Goal: Navigation & Orientation: Find specific page/section

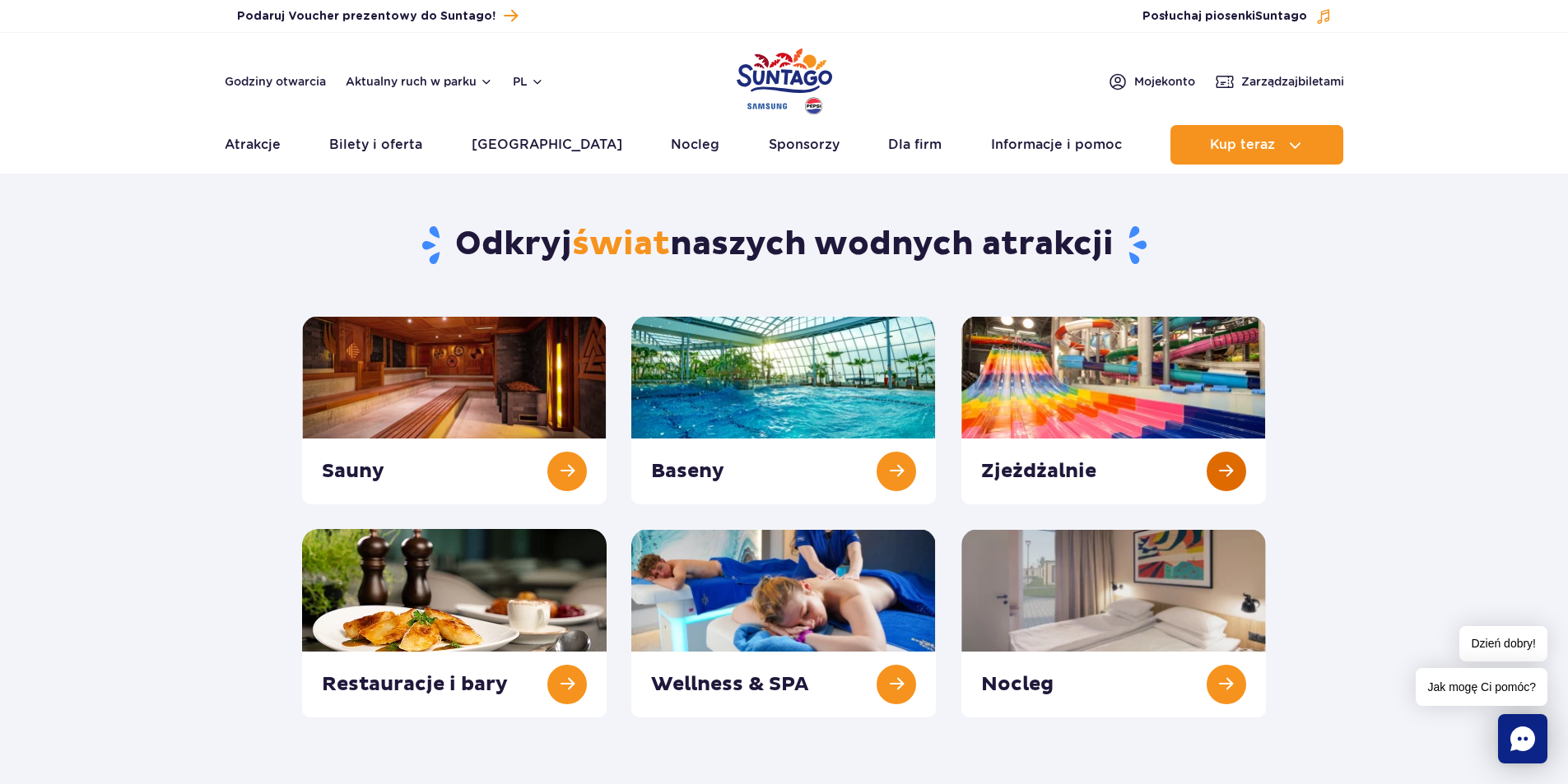
click at [1057, 391] on link at bounding box center [1114, 410] width 305 height 189
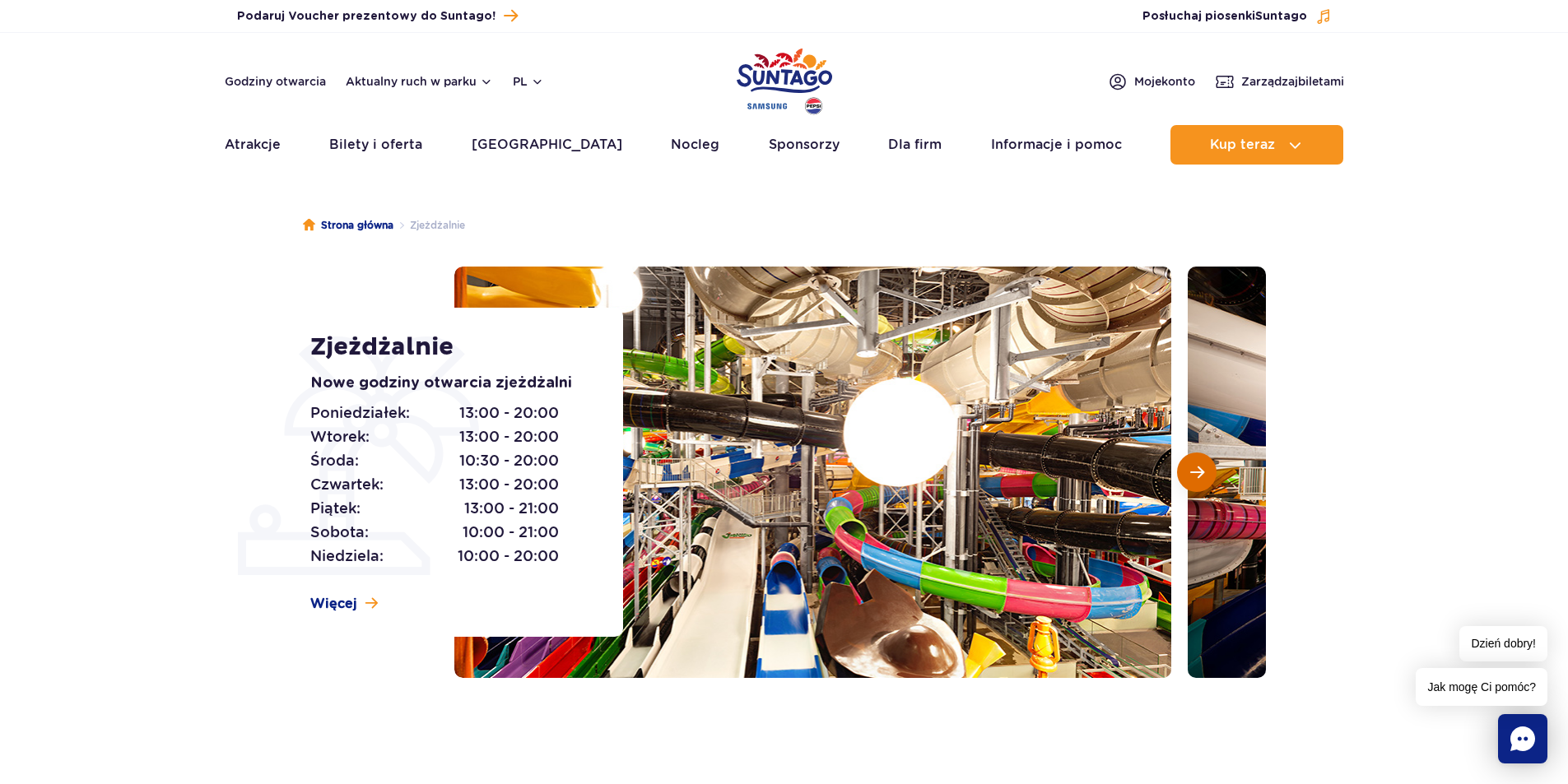
click at [1194, 469] on span "Następny slajd" at bounding box center [1197, 472] width 14 height 15
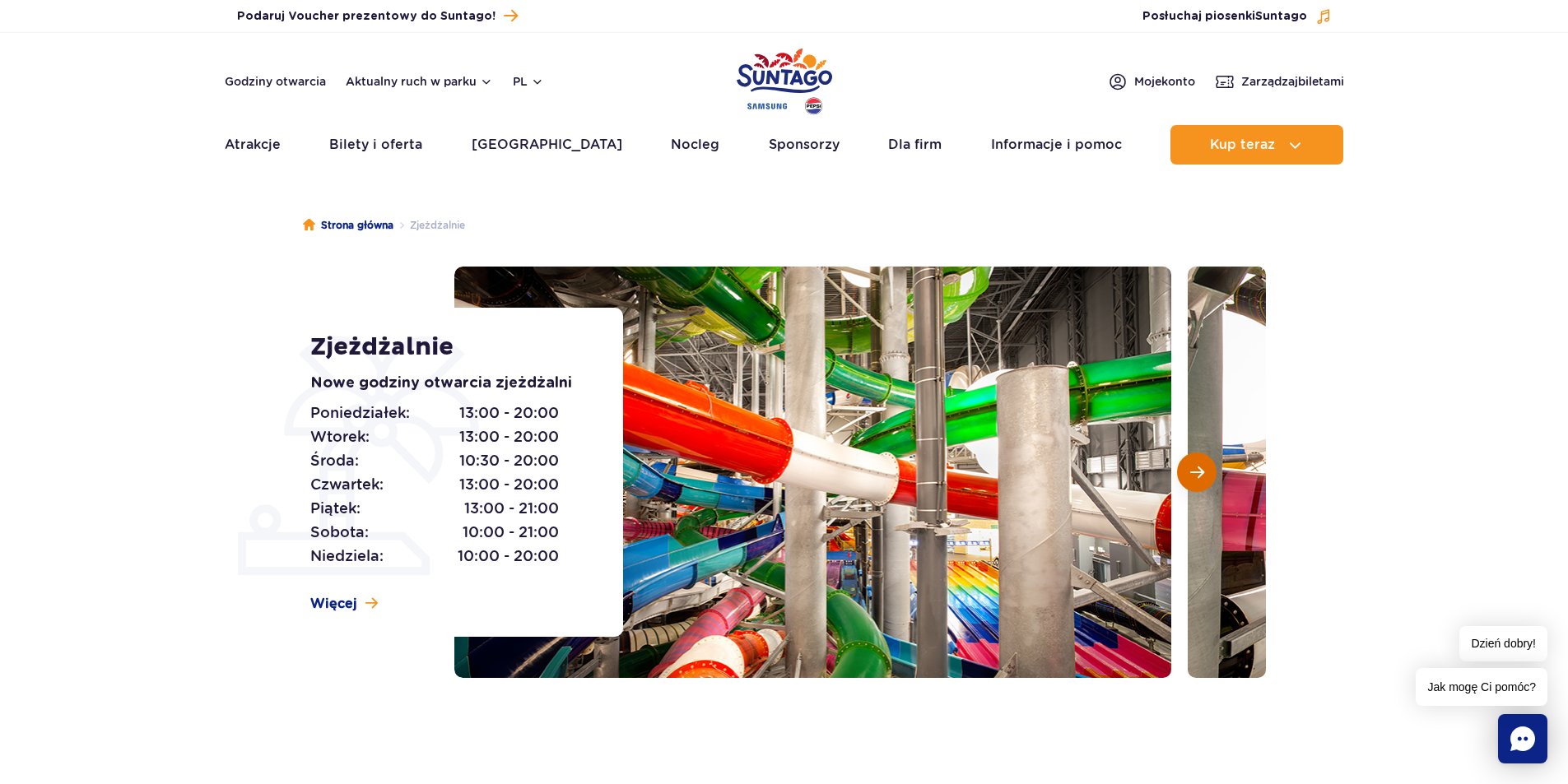
click at [1194, 469] on span "Następny slajd" at bounding box center [1197, 472] width 14 height 15
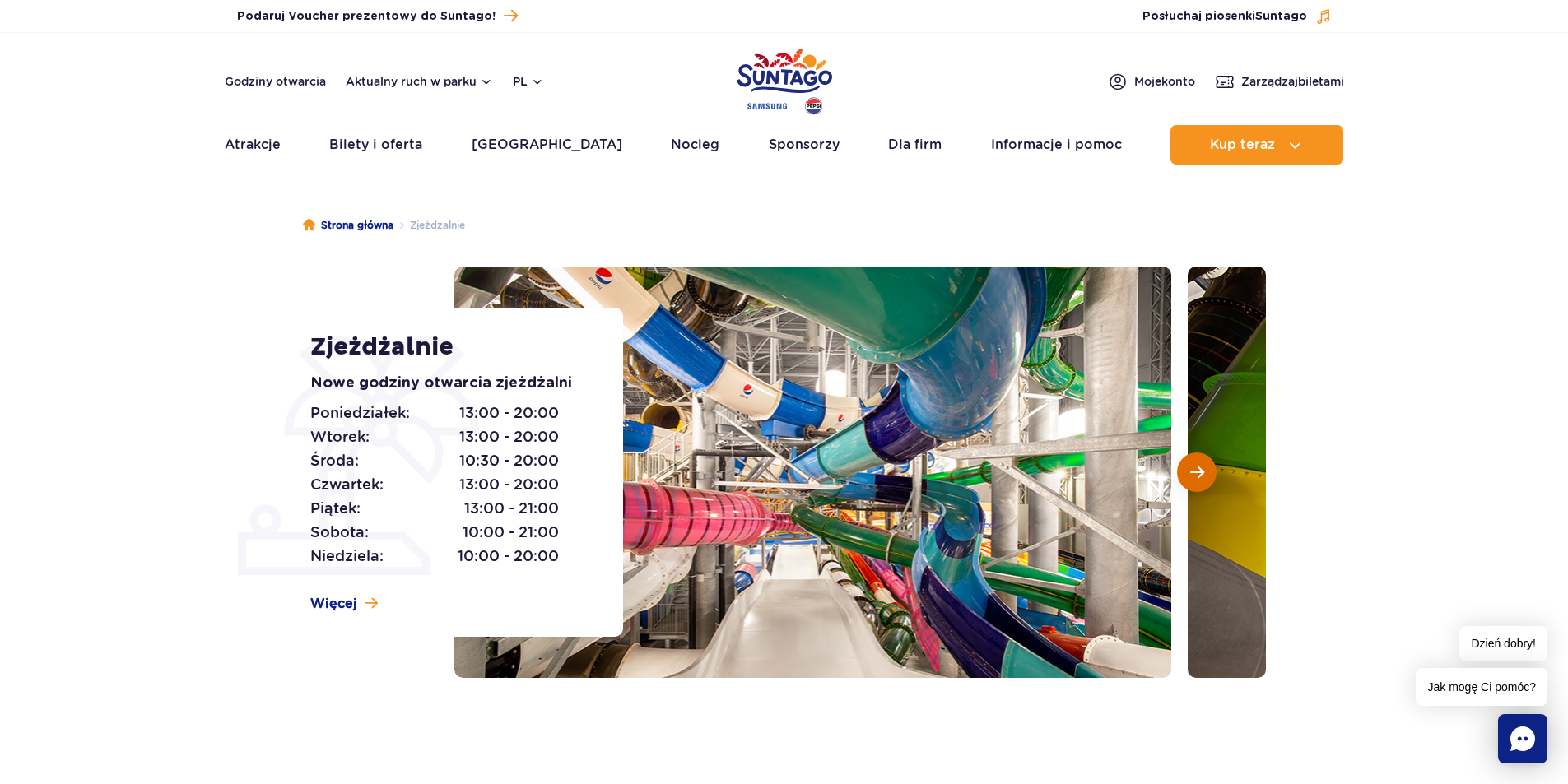
click at [1194, 469] on span "Następny slajd" at bounding box center [1197, 472] width 14 height 15
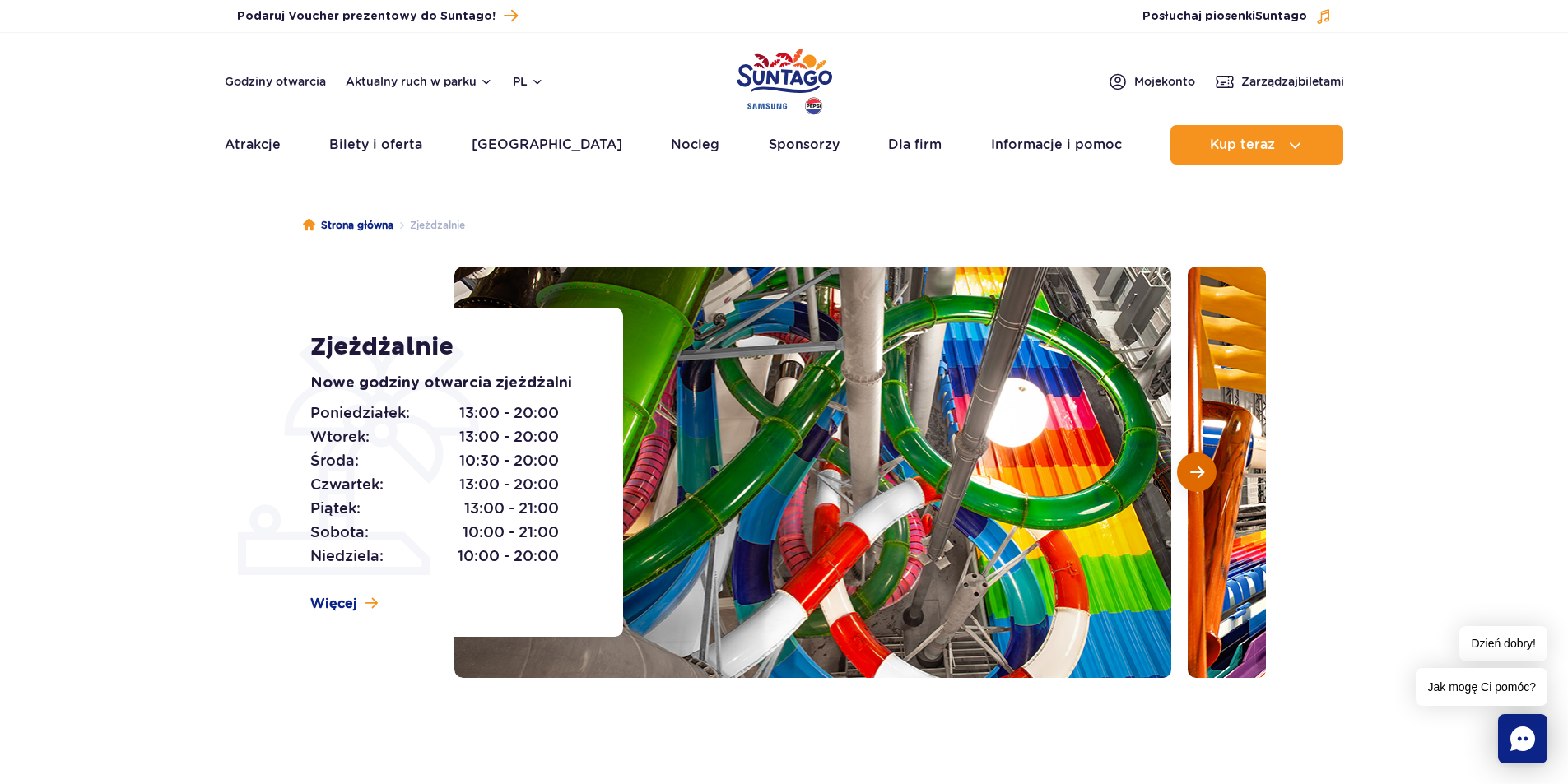
click at [1194, 469] on span "Następny slajd" at bounding box center [1197, 472] width 14 height 15
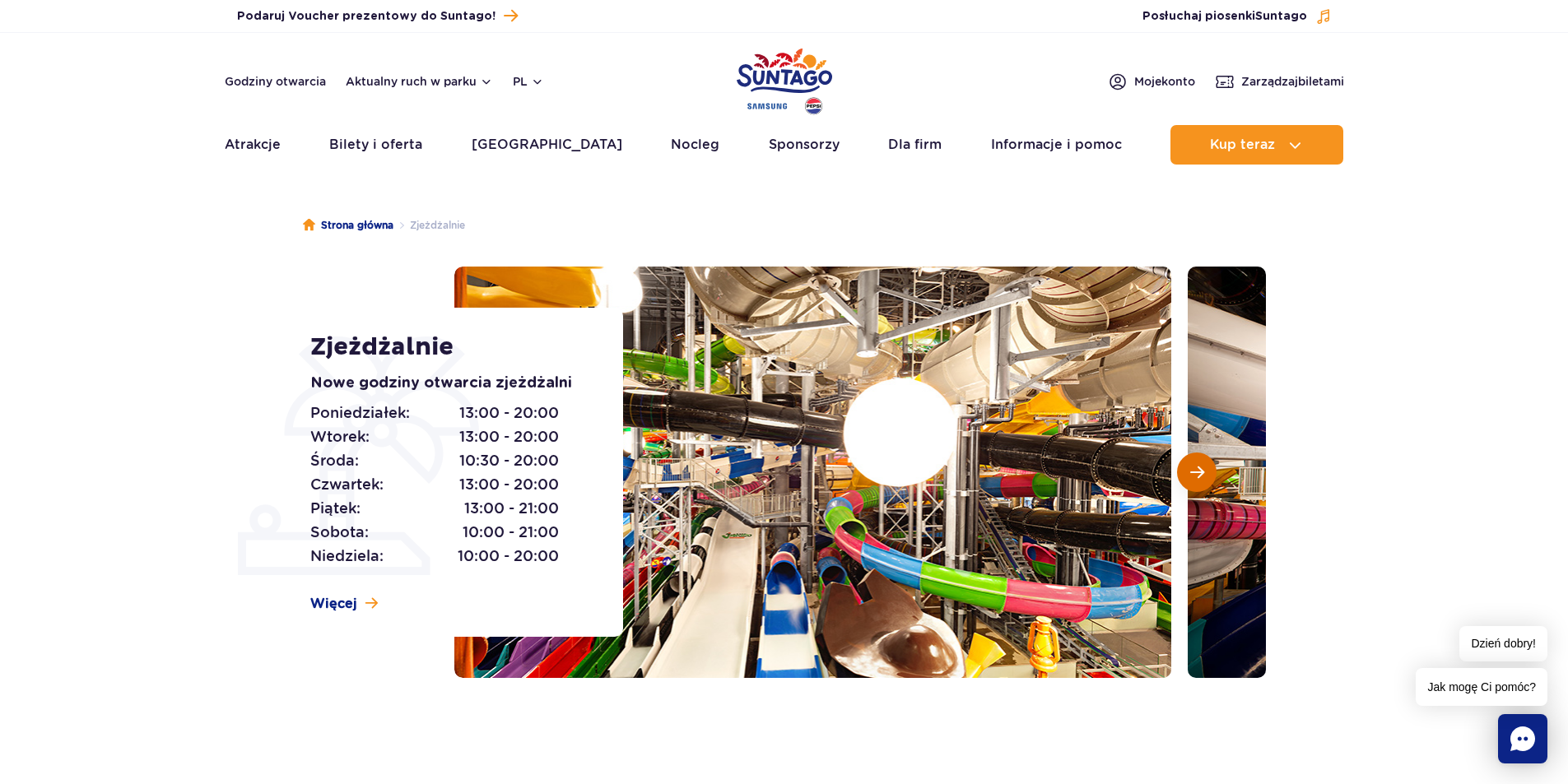
click at [1194, 469] on span "Następny slajd" at bounding box center [1197, 472] width 14 height 15
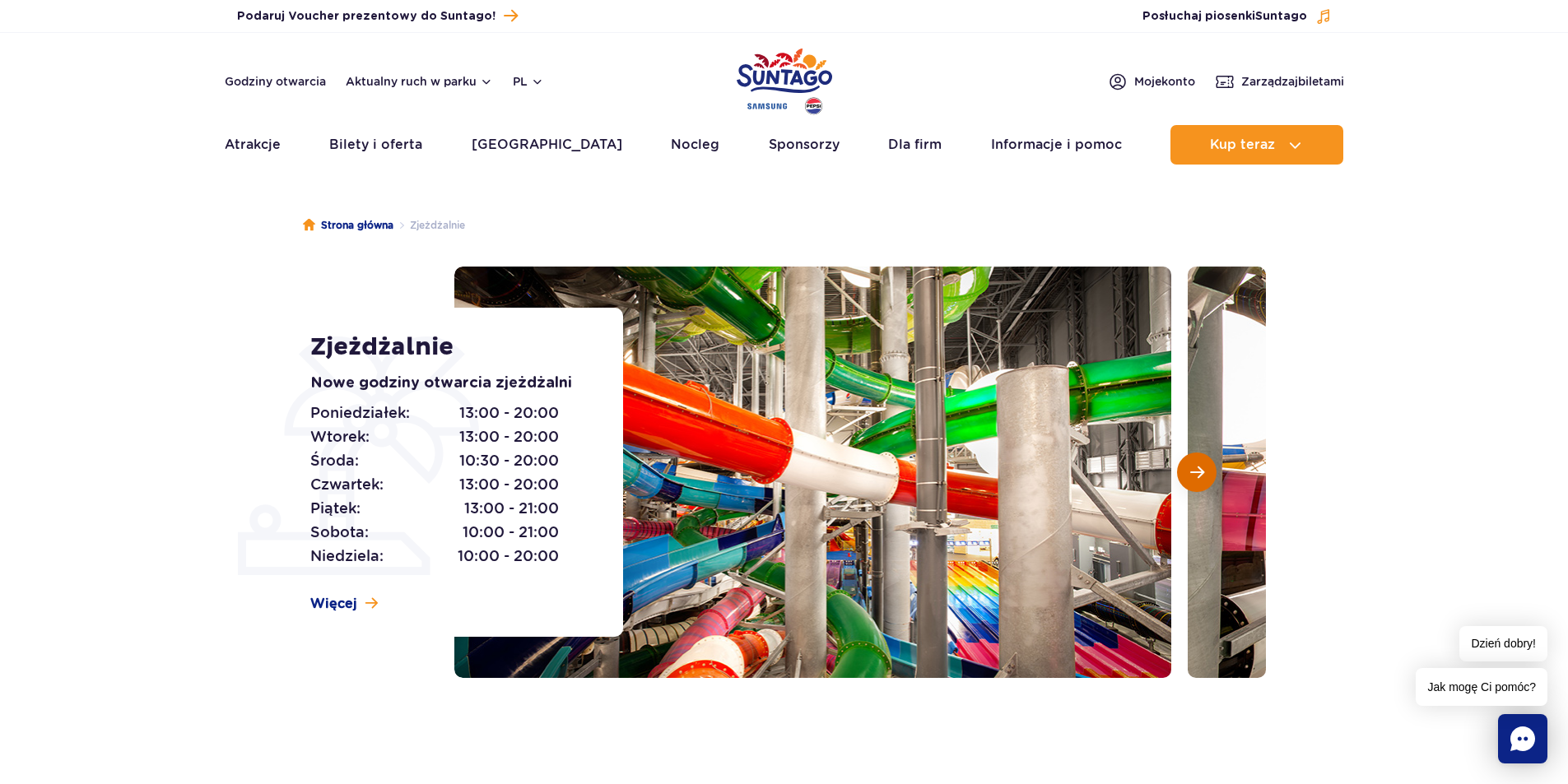
click at [1194, 469] on span "Następny slajd" at bounding box center [1197, 472] width 14 height 15
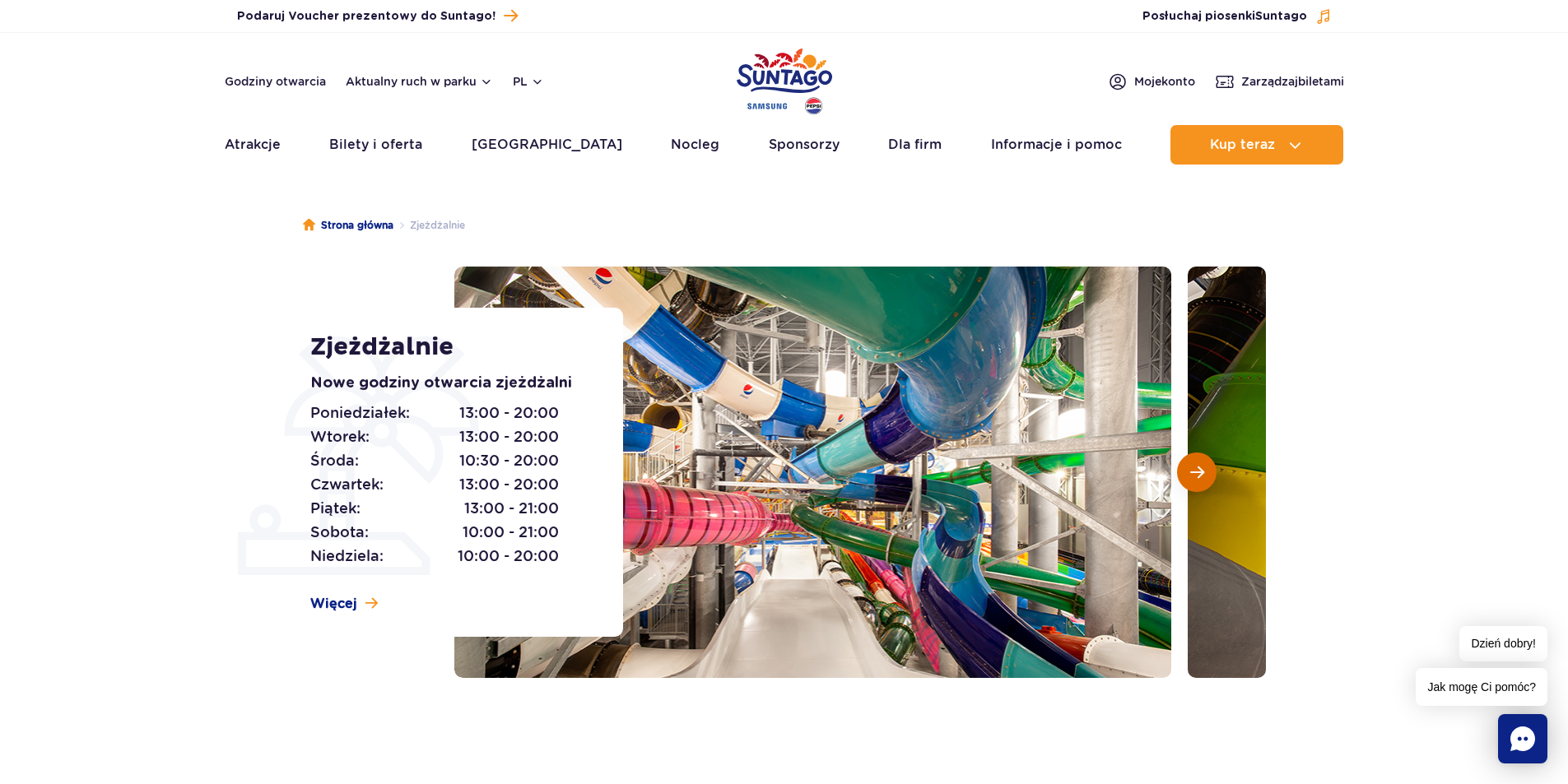
click at [1194, 469] on span "Następny slajd" at bounding box center [1197, 472] width 14 height 15
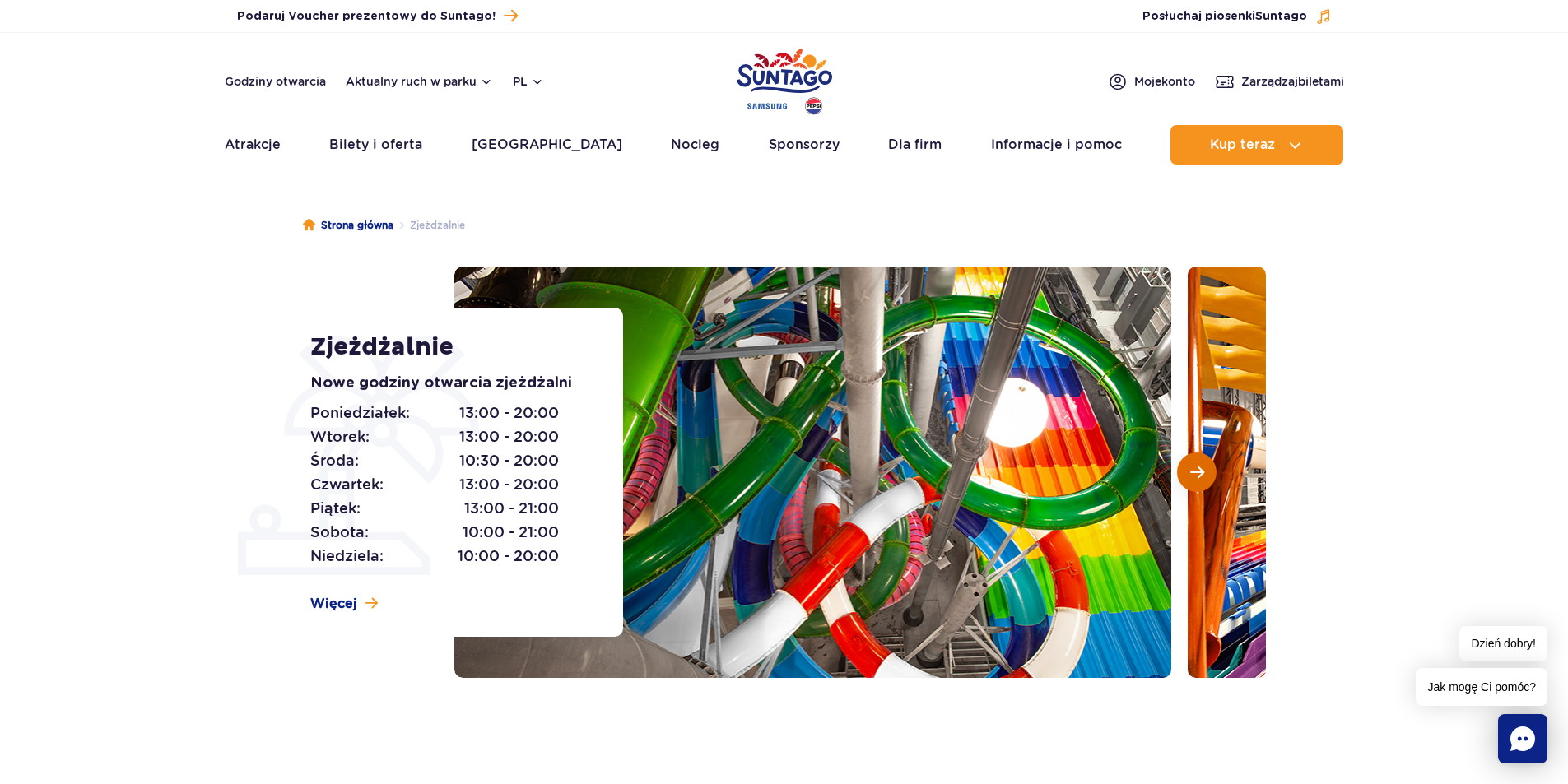
click at [1194, 469] on span "Następny slajd" at bounding box center [1197, 472] width 14 height 15
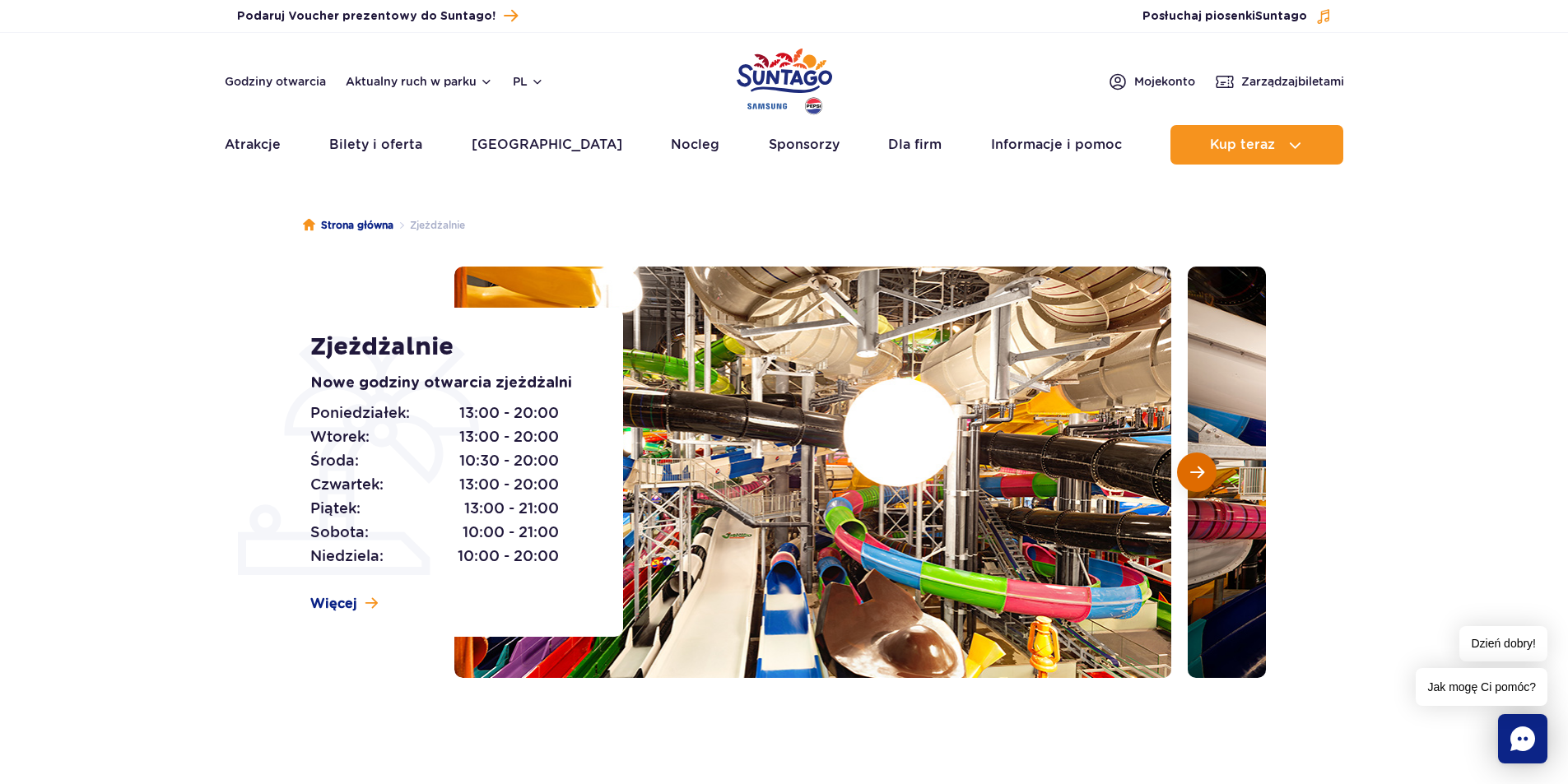
click at [1194, 469] on span "Następny slajd" at bounding box center [1197, 472] width 14 height 15
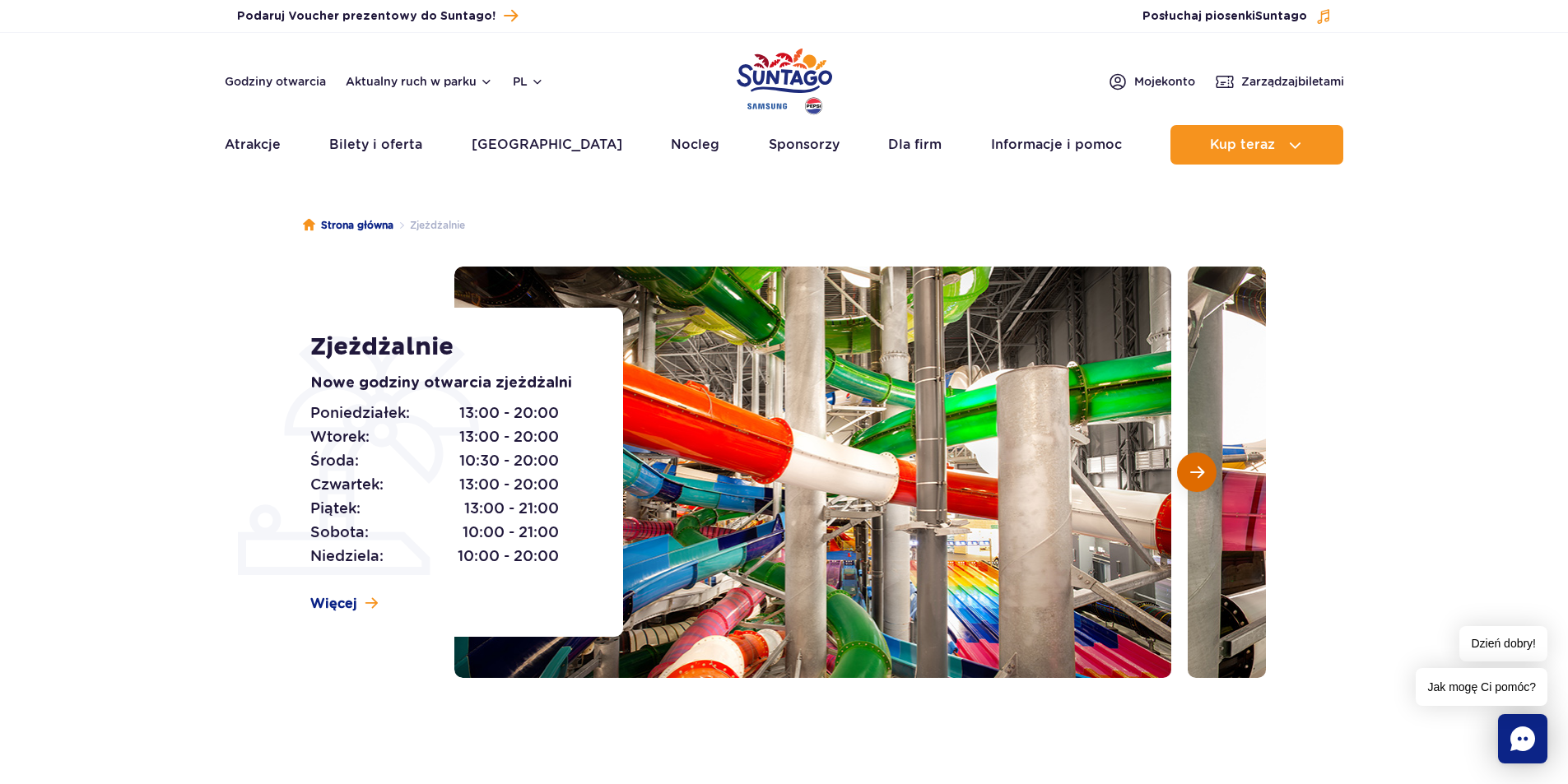
click at [1194, 469] on span "Następny slajd" at bounding box center [1197, 472] width 14 height 15
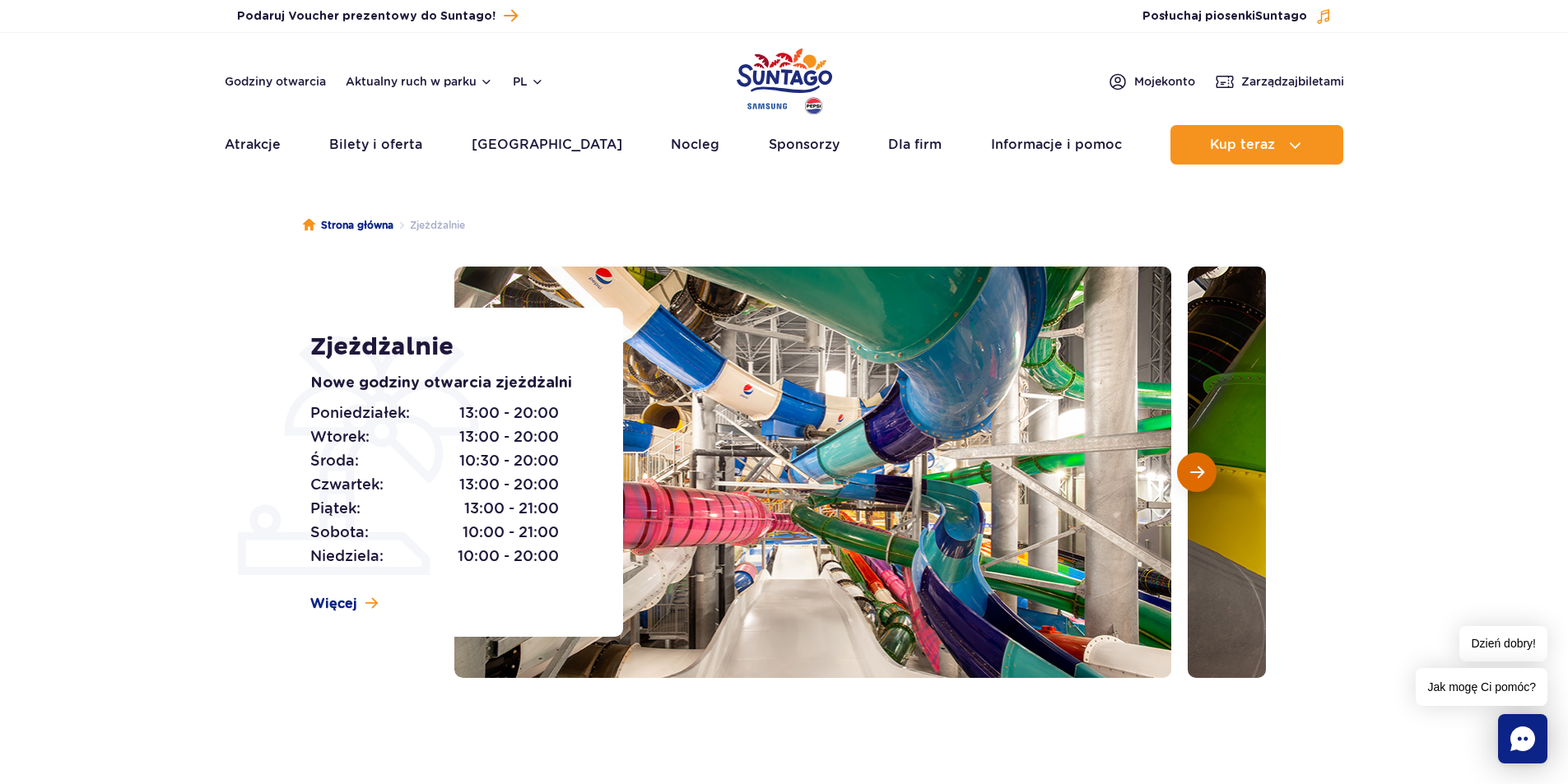
click at [1194, 469] on span "Następny slajd" at bounding box center [1197, 472] width 14 height 15
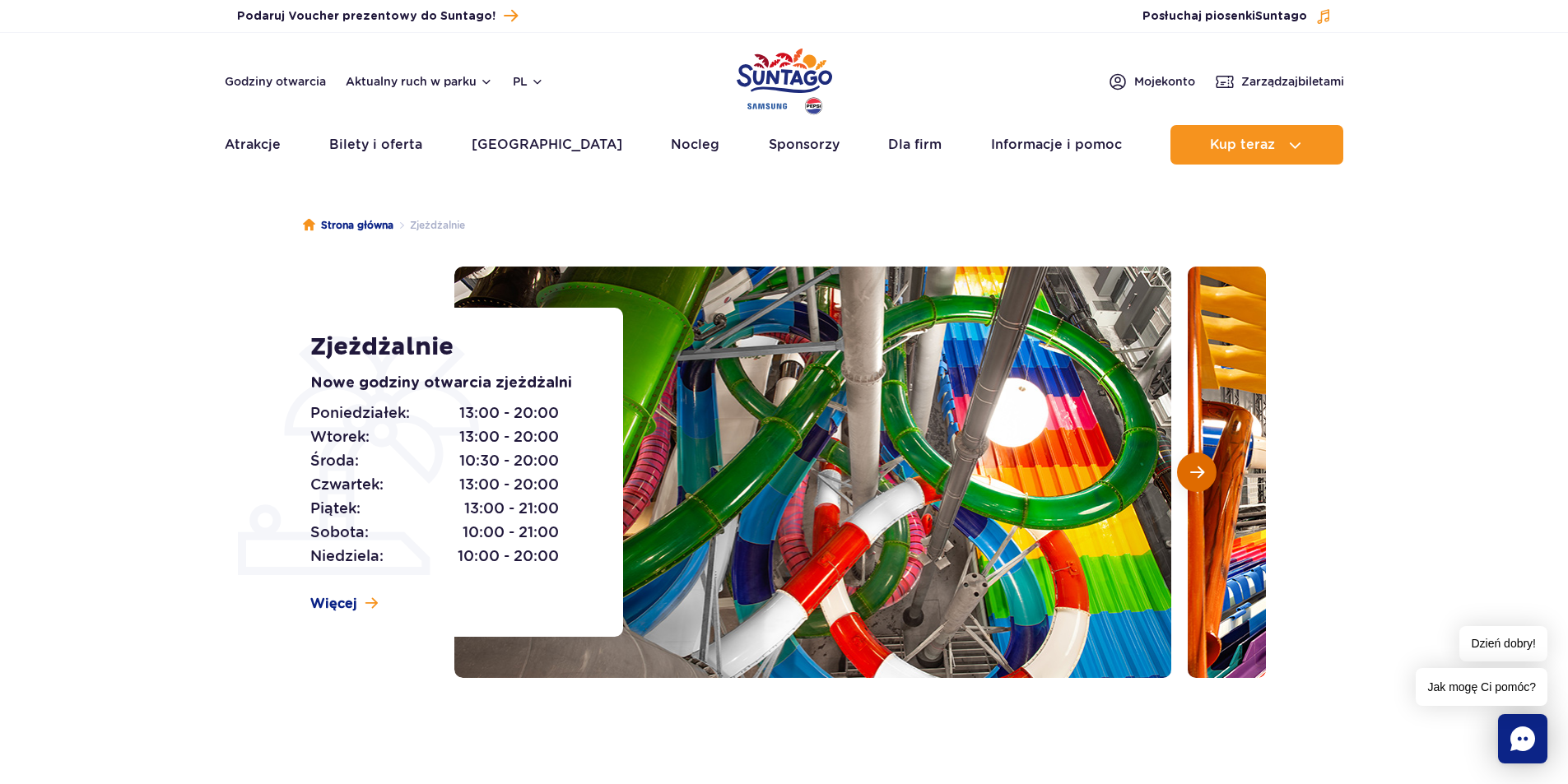
click at [1194, 469] on span "Następny slajd" at bounding box center [1197, 472] width 14 height 15
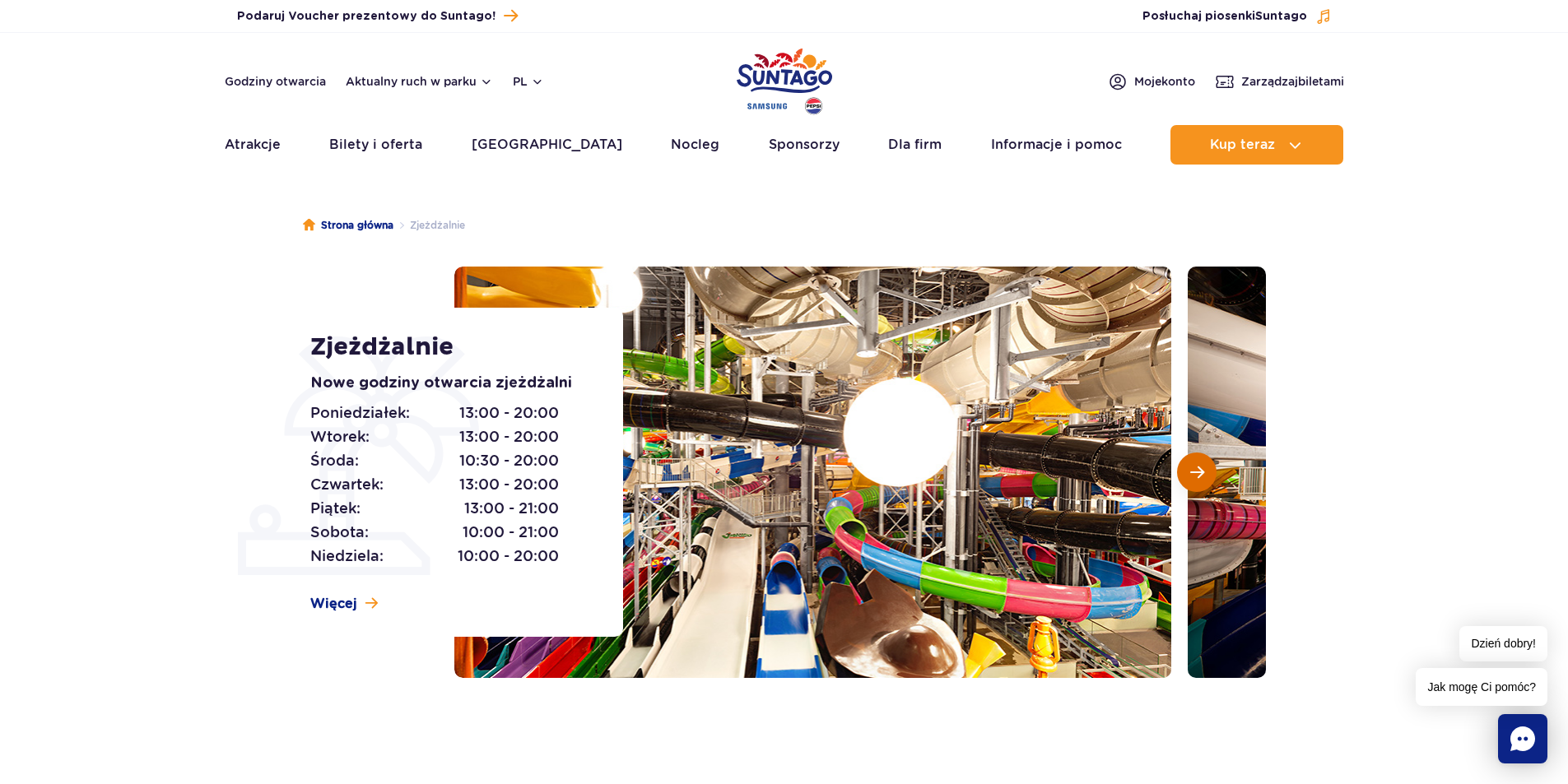
click at [1194, 469] on span "Następny slajd" at bounding box center [1197, 472] width 14 height 15
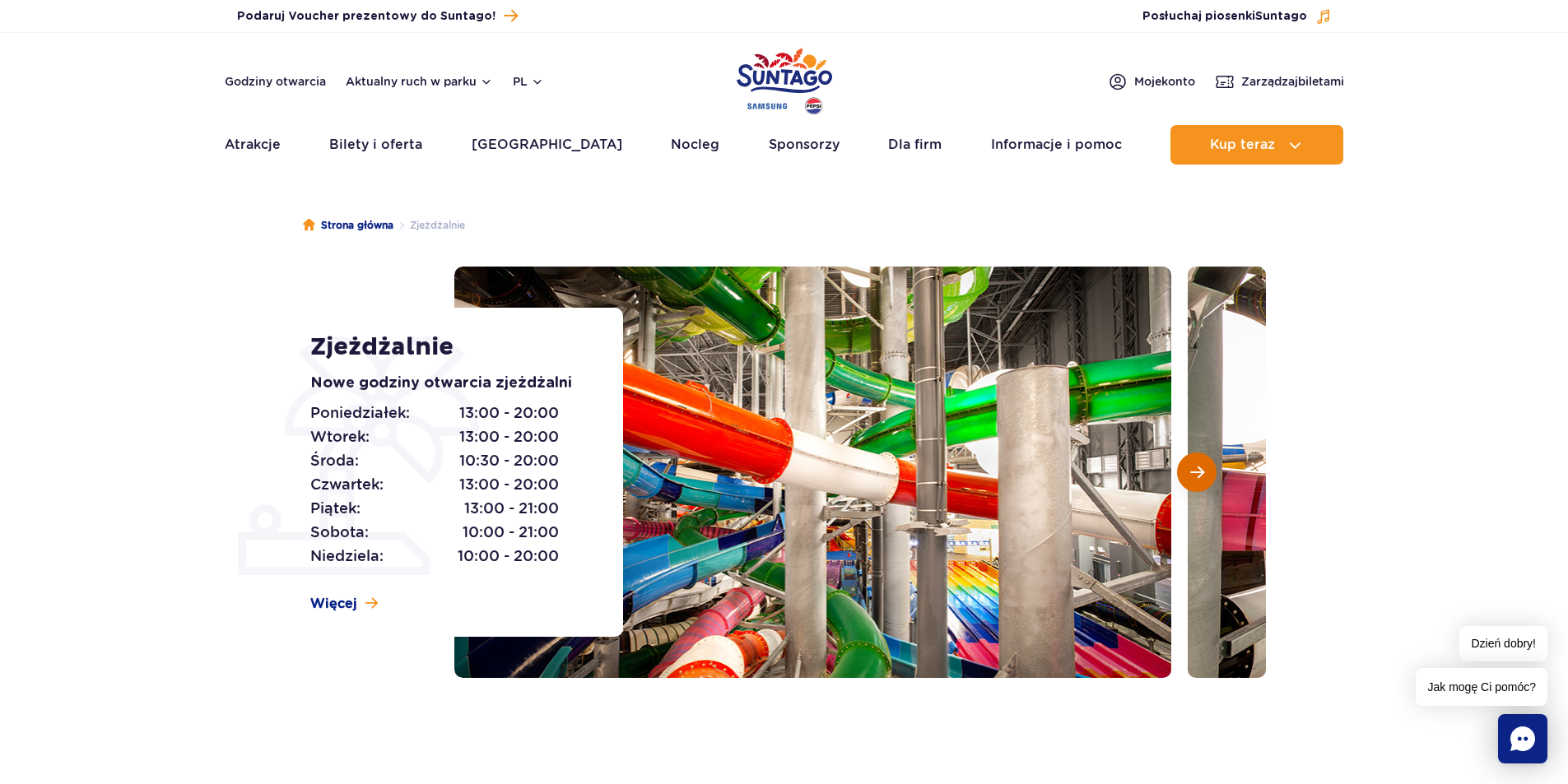
click at [1194, 469] on span "Następny slajd" at bounding box center [1197, 472] width 14 height 15
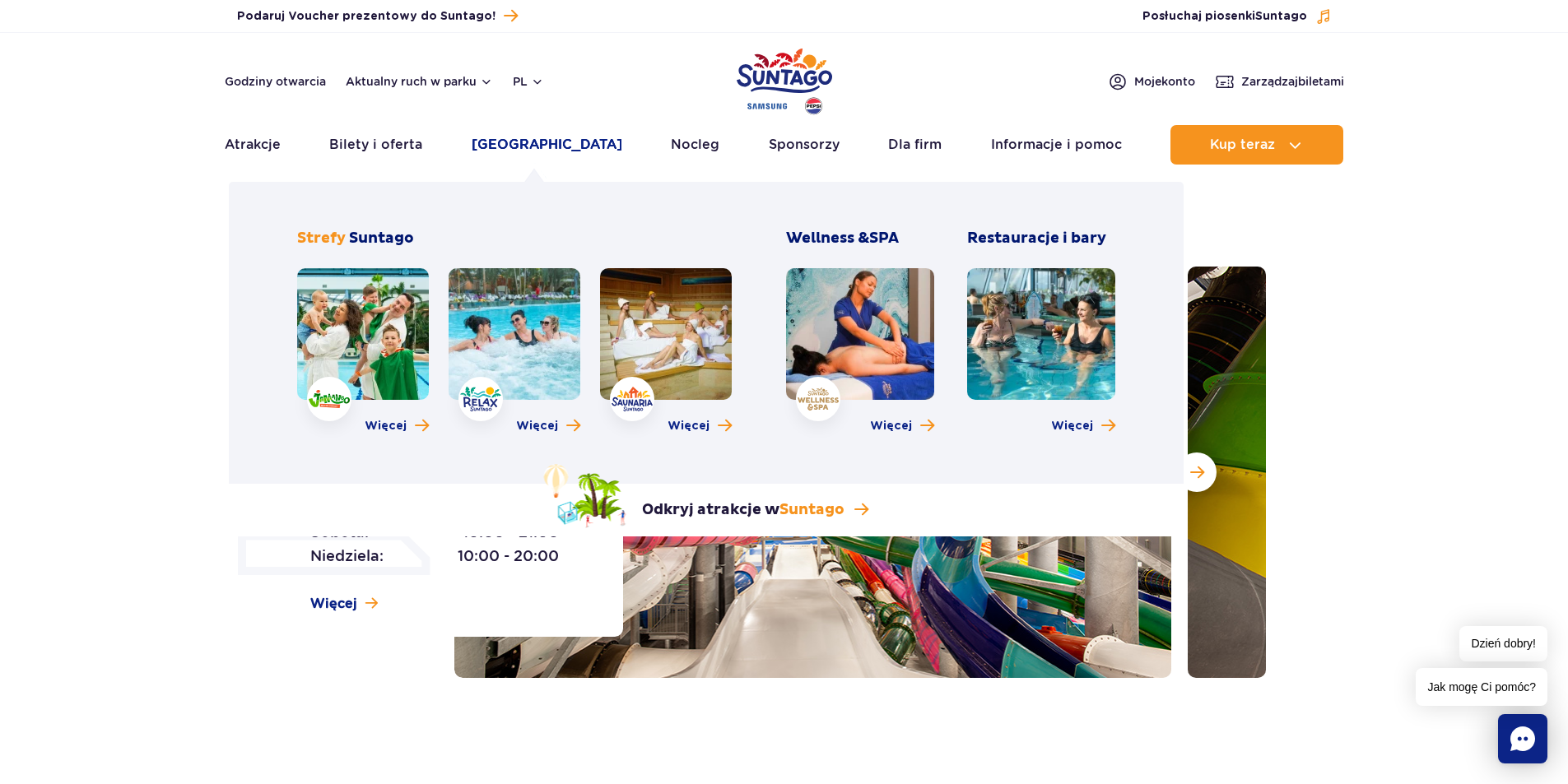
click at [527, 148] on link "[GEOGRAPHIC_DATA]" at bounding box center [547, 144] width 150 height 40
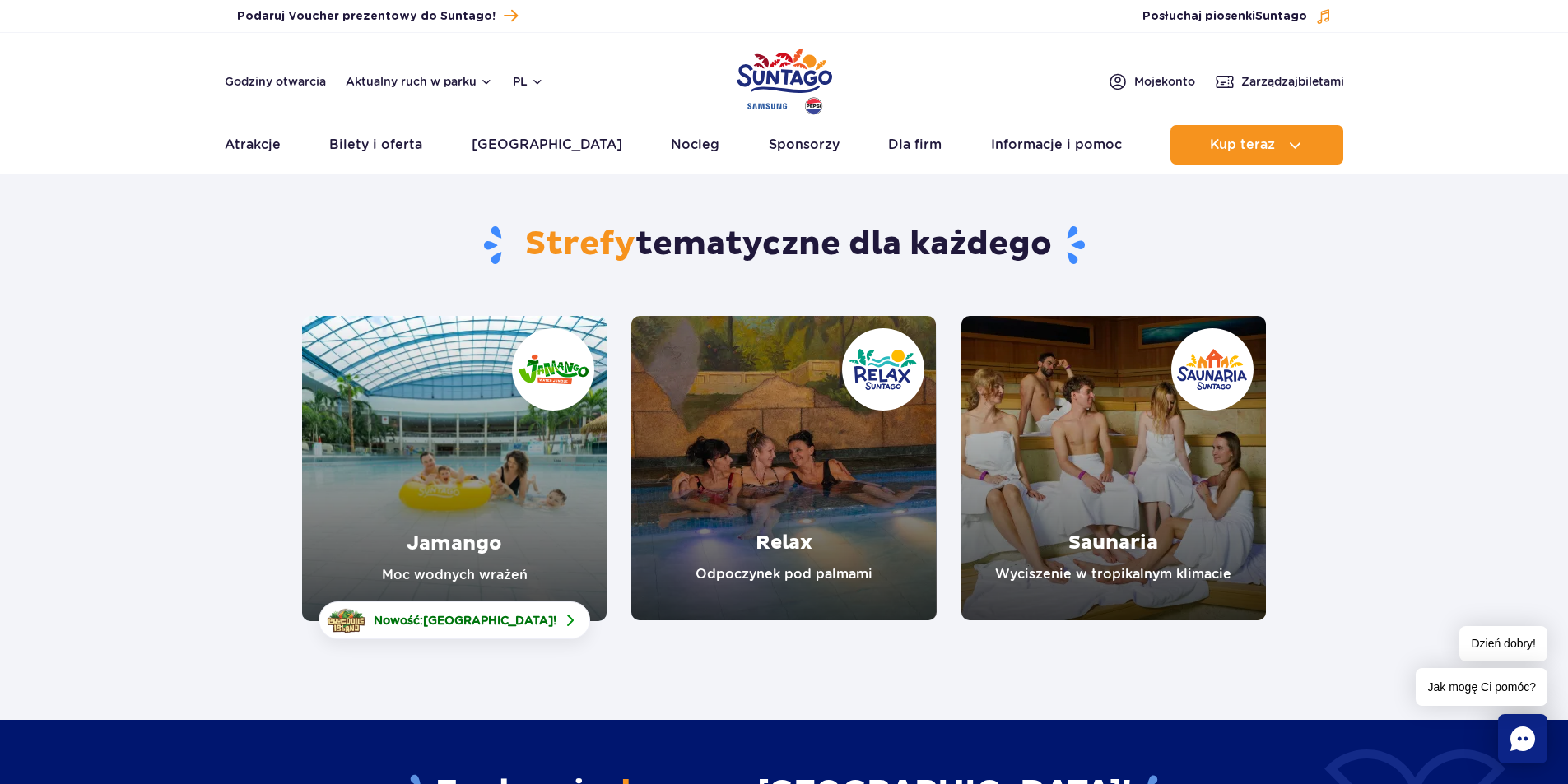
click at [473, 576] on link "Jamango" at bounding box center [454, 469] width 305 height 305
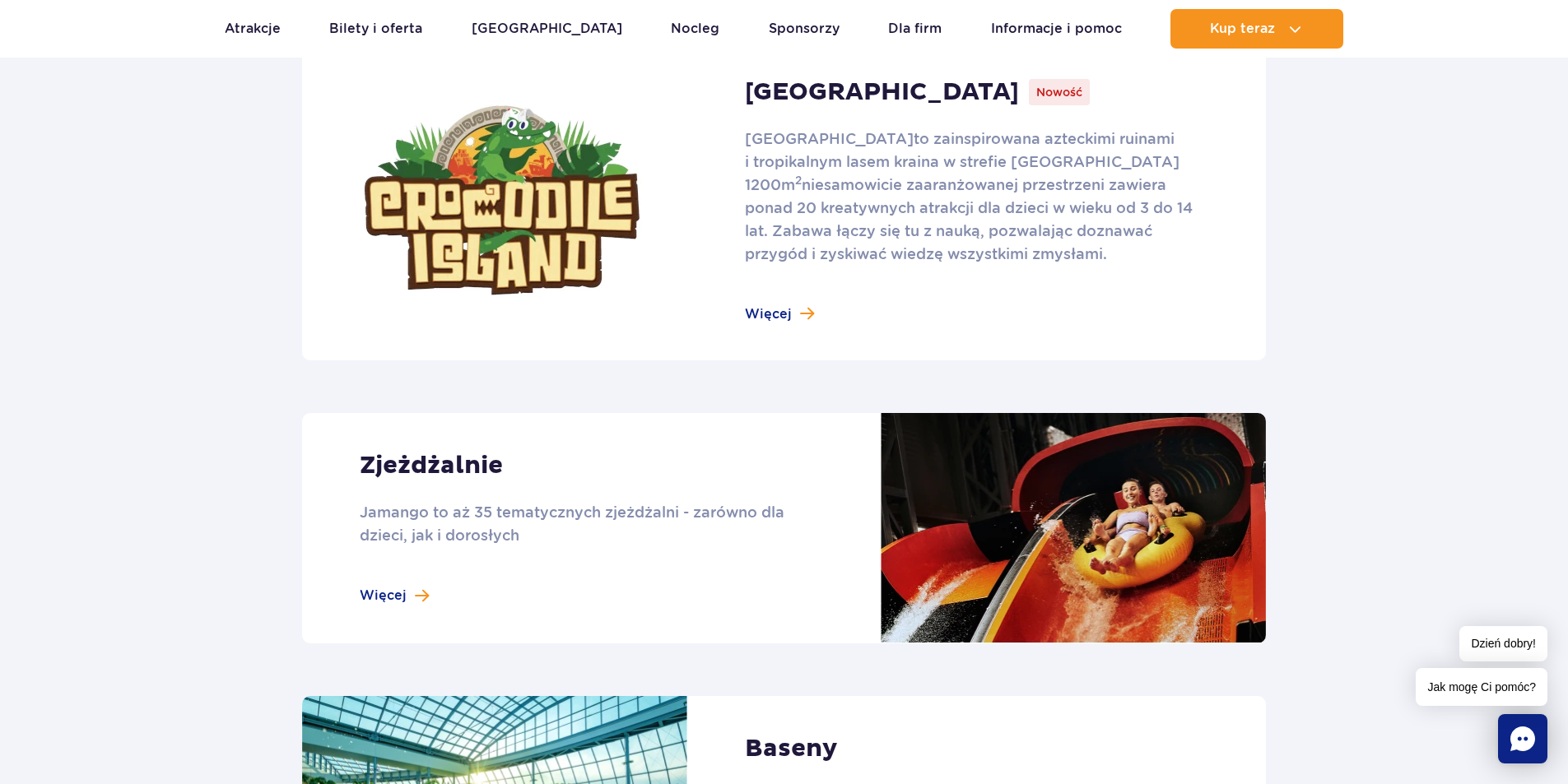
scroll to position [1399, 0]
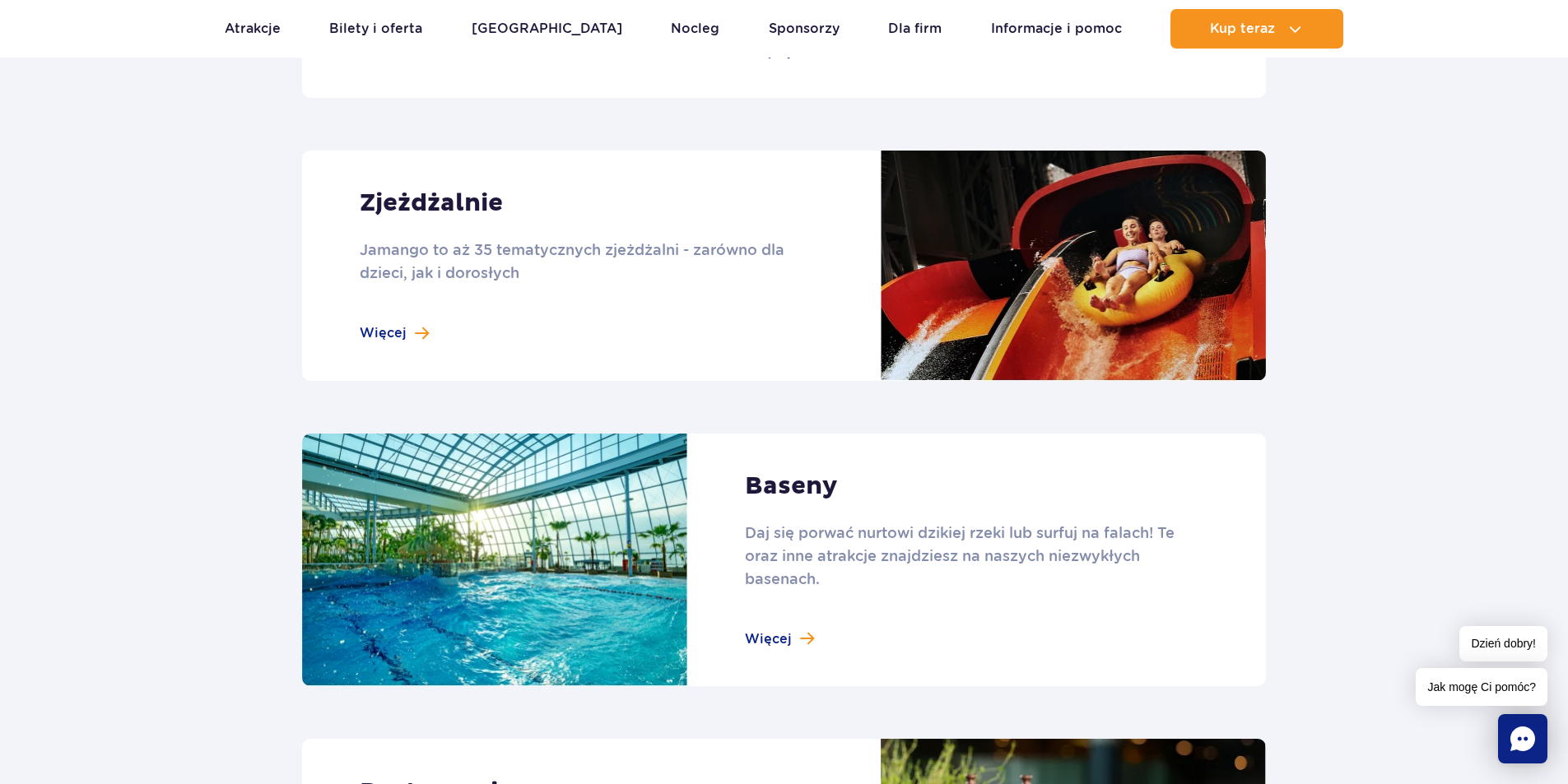
click at [411, 339] on link at bounding box center [784, 265] width 964 height 230
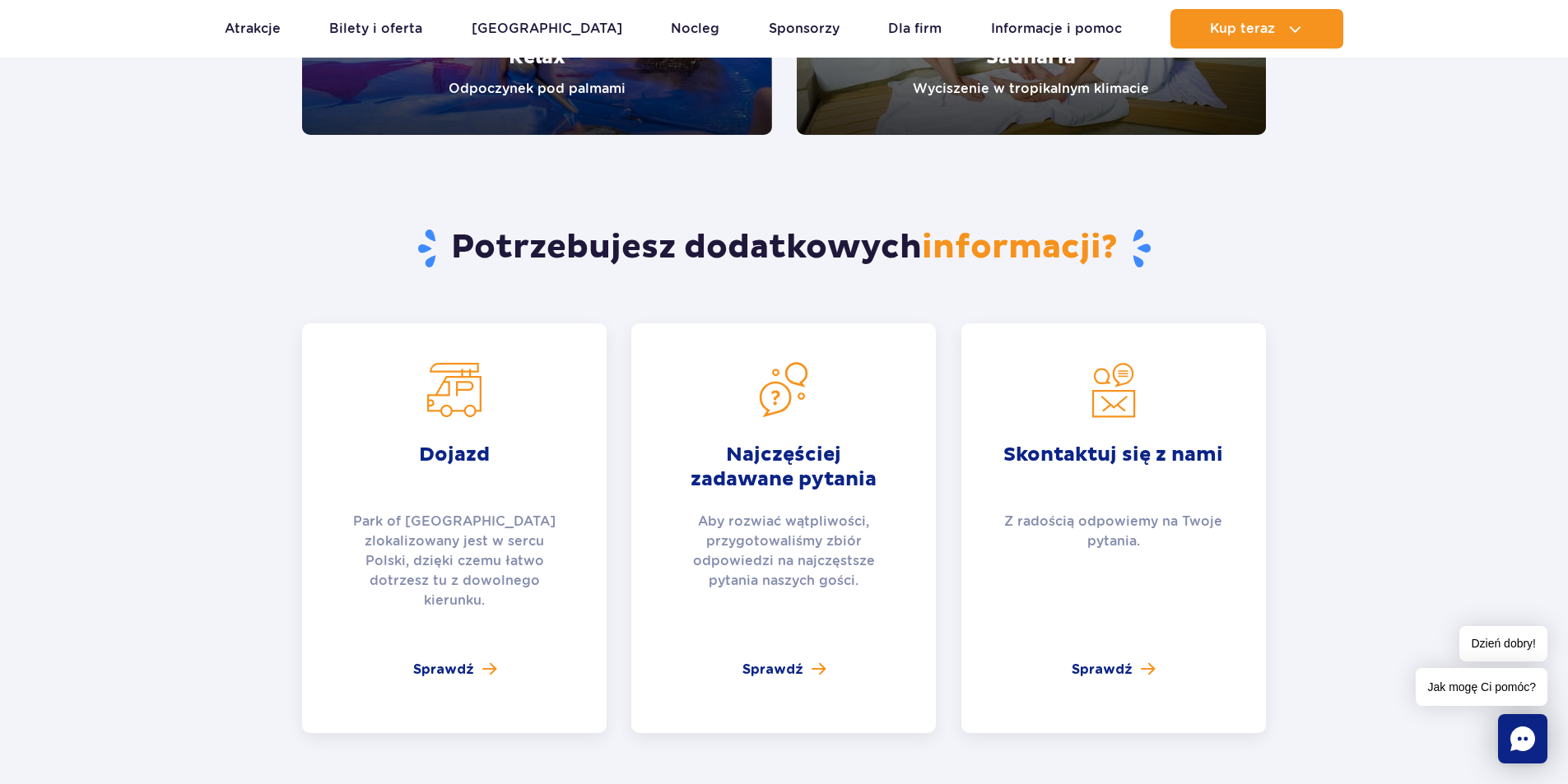
scroll to position [3455, 0]
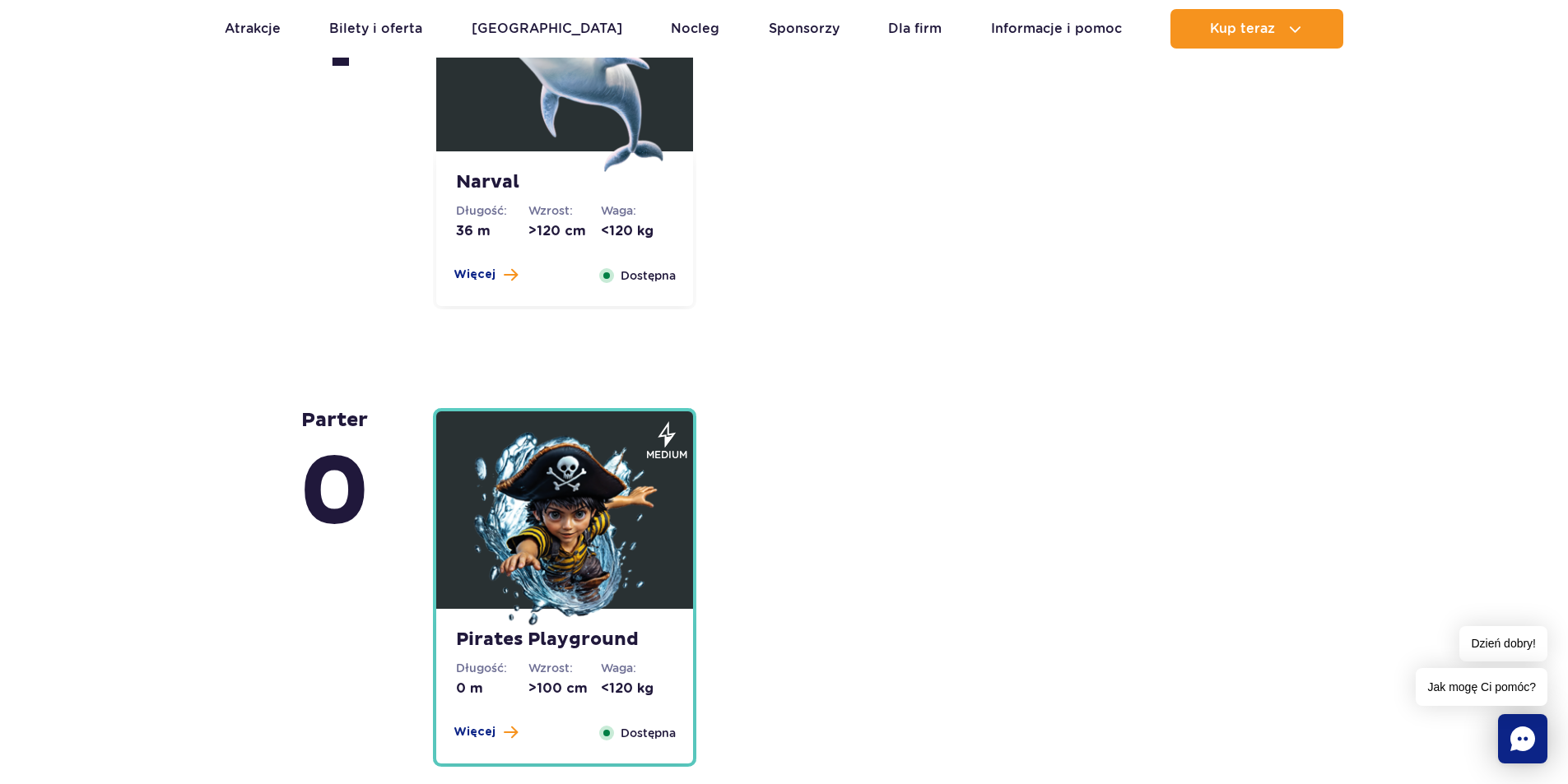
scroll to position [4196, 0]
